Goal: Task Accomplishment & Management: Use online tool/utility

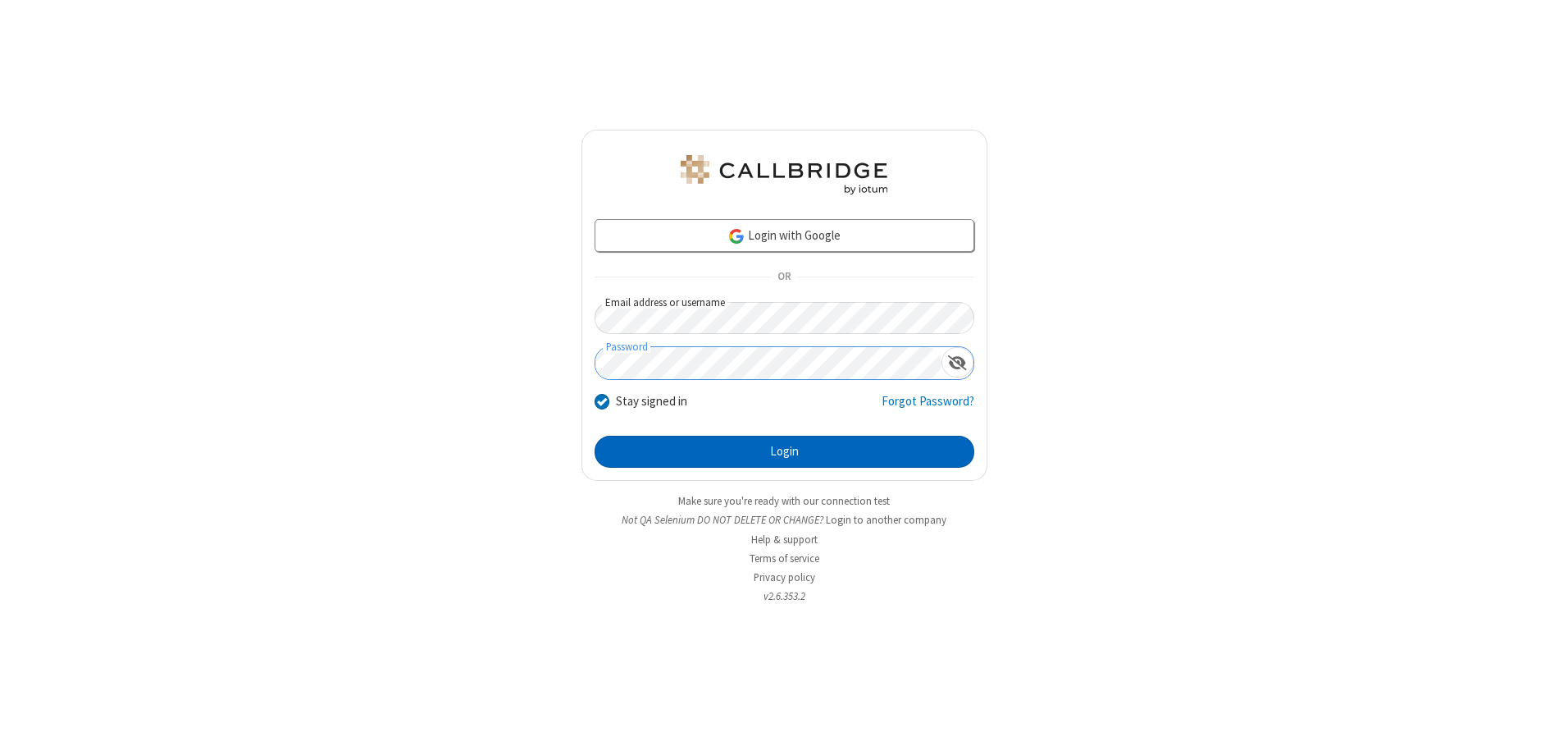
click at [784, 451] on button "Login" at bounding box center [784, 451] width 379 height 32
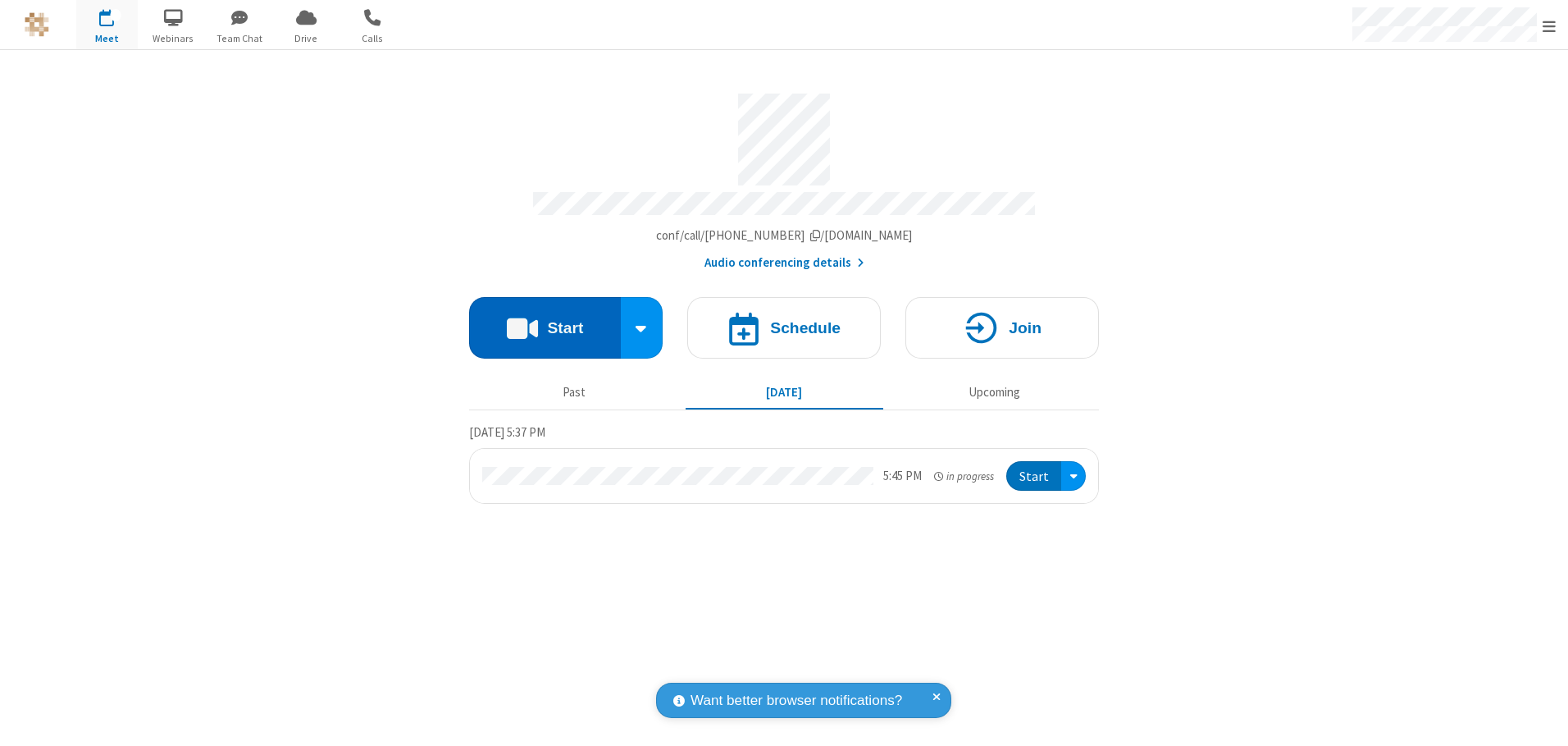
click at [545, 322] on button "Start" at bounding box center [546, 328] width 152 height 61
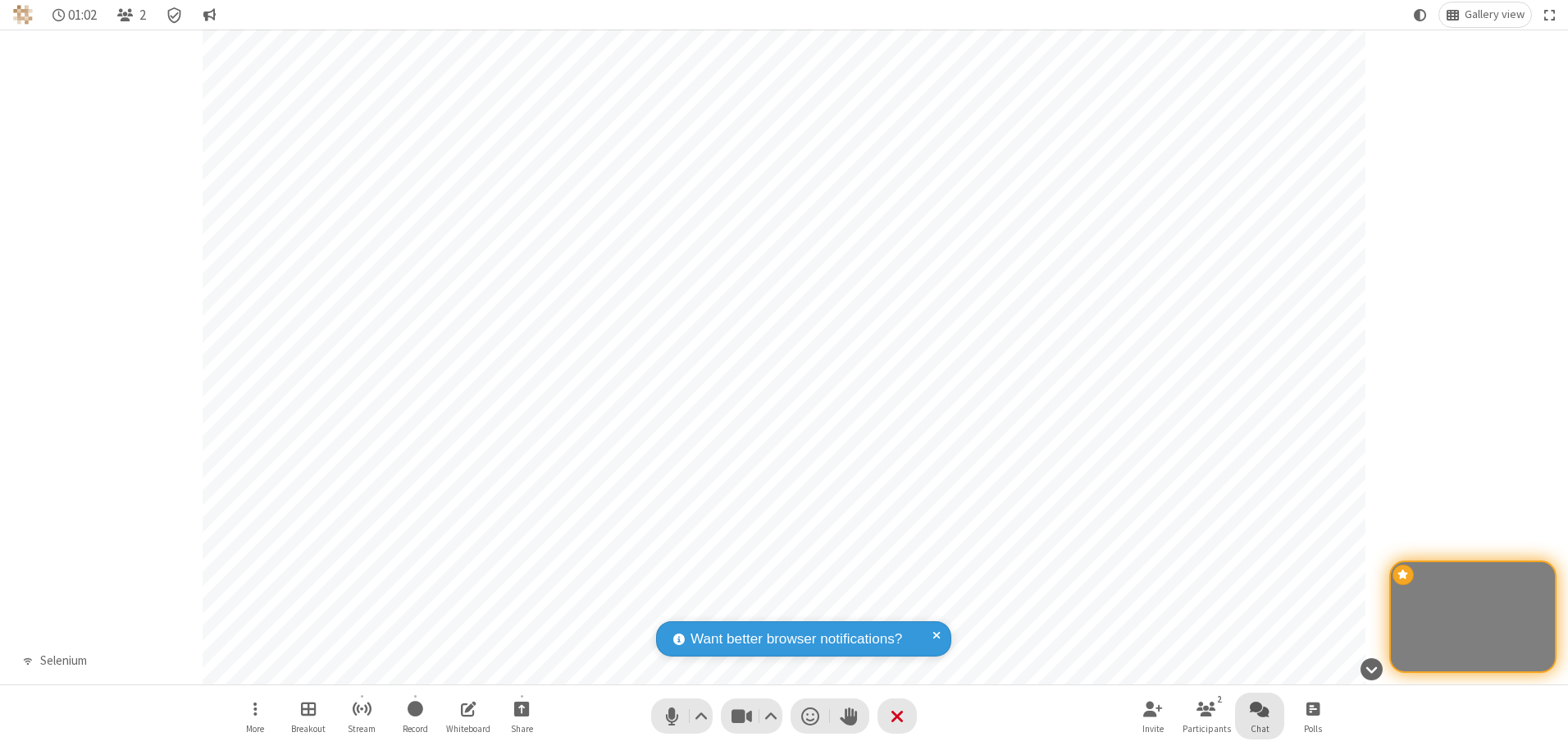
click at [1260, 708] on span "Open chat" at bounding box center [1259, 708] width 19 height 20
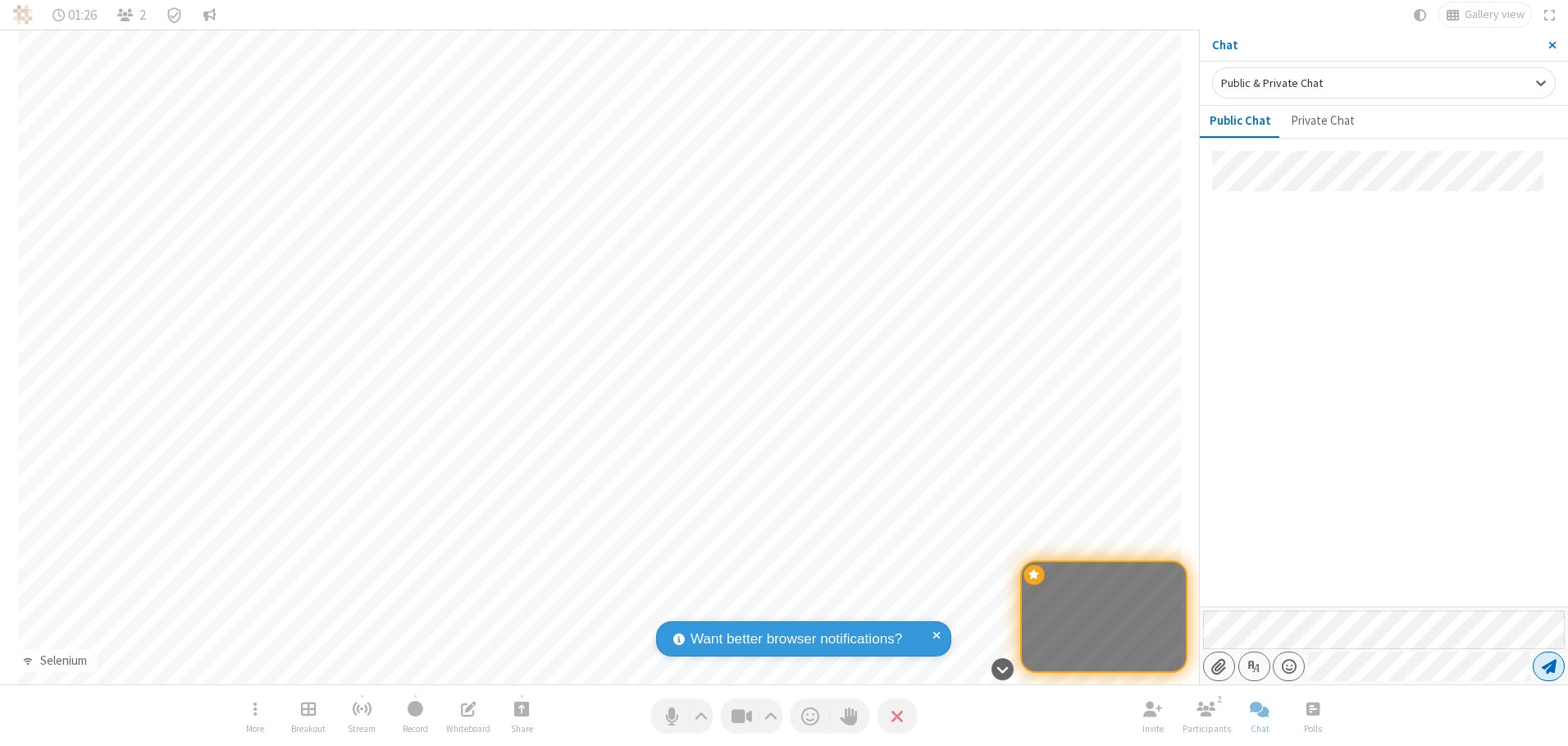
click at [1549, 666] on span "Send message" at bounding box center [1549, 666] width 15 height 17
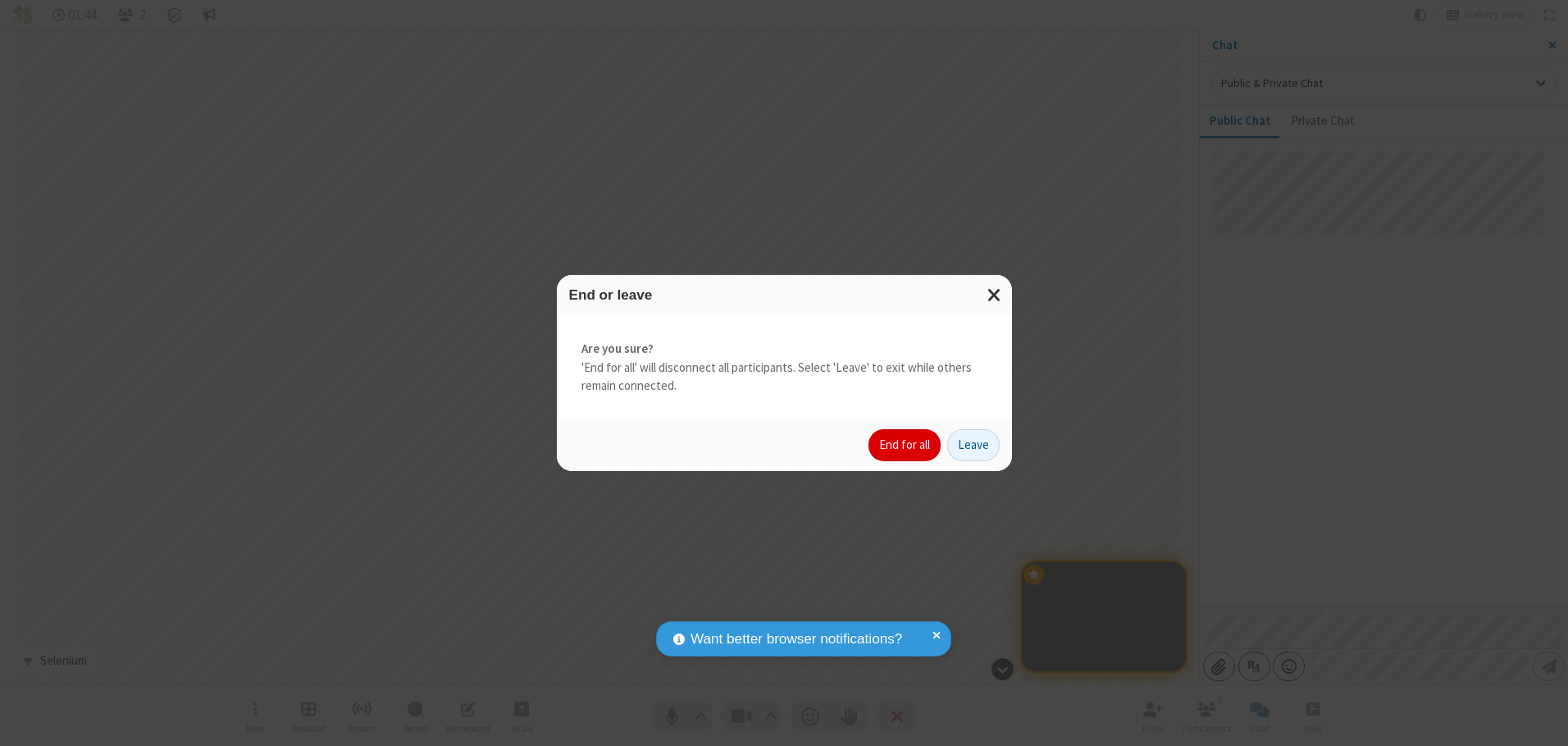
click at [906, 444] on button "End for all" at bounding box center [905, 444] width 72 height 32
